Goal: Task Accomplishment & Management: Use online tool/utility

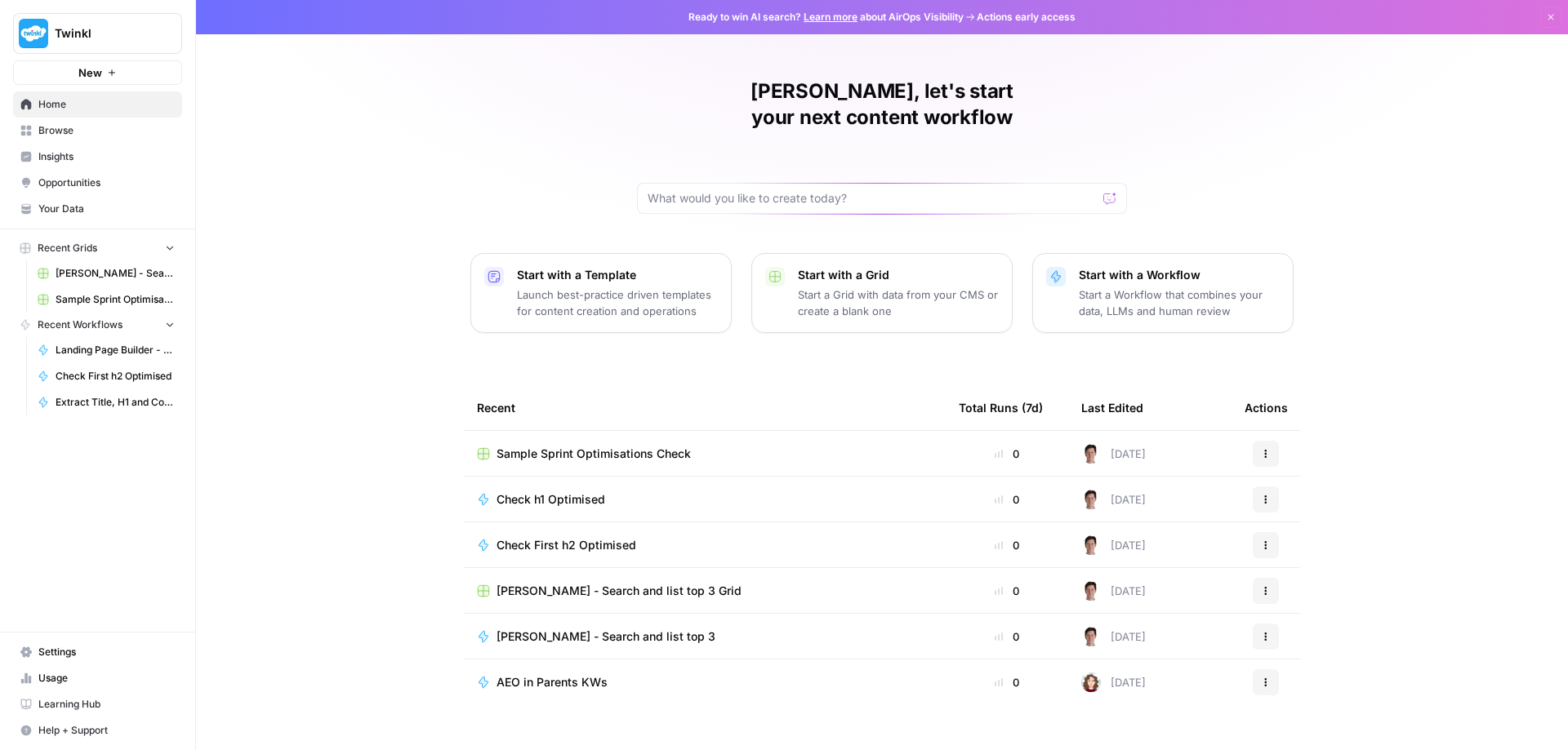
click at [695, 674] on div "AEO in Parents KWs" at bounding box center [705, 682] width 456 height 16
click at [1427, 285] on div "[PERSON_NAME], let's start your next content workflow Start with a Template Lau…" at bounding box center [882, 388] width 1372 height 777
click at [1441, 208] on div "[PERSON_NAME], let's start your next content workflow Start with a Template Lau…" at bounding box center [882, 388] width 1372 height 777
click at [1404, 355] on div "[PERSON_NAME], let's start your next content workflow Start with a Template Lau…" at bounding box center [882, 388] width 1372 height 777
click at [1411, 187] on div "[PERSON_NAME], let's start your next content workflow Start with a Template Lau…" at bounding box center [882, 388] width 1372 height 777
